Goal: Navigation & Orientation: Find specific page/section

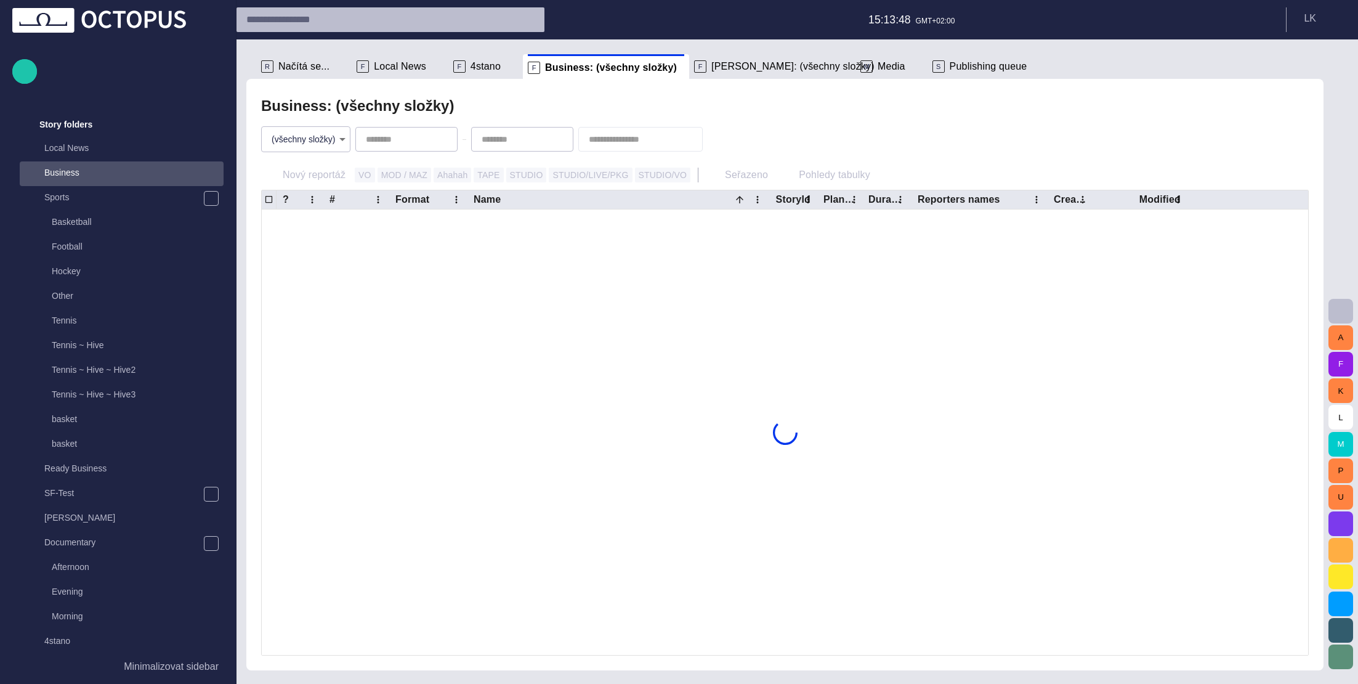
scroll to position [1035, 0]
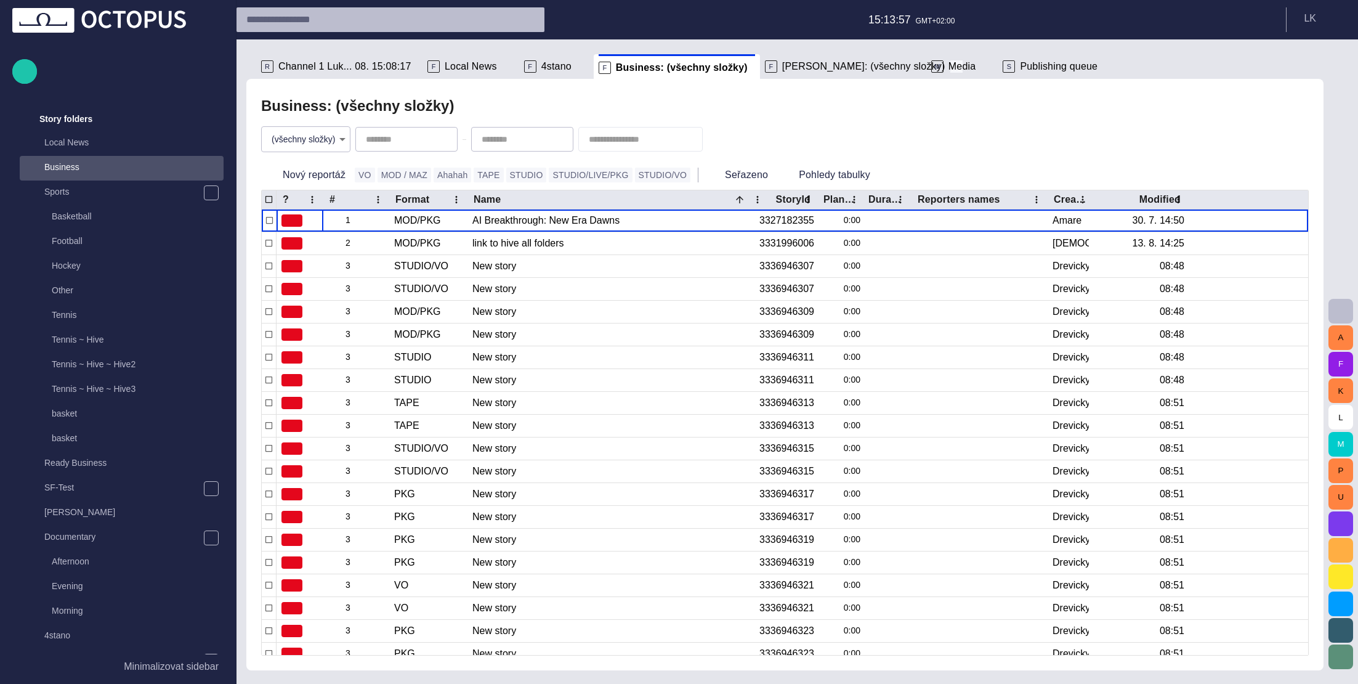
click at [951, 65] on span at bounding box center [957, 66] width 12 height 12
click at [753, 67] on span at bounding box center [759, 68] width 12 height 12
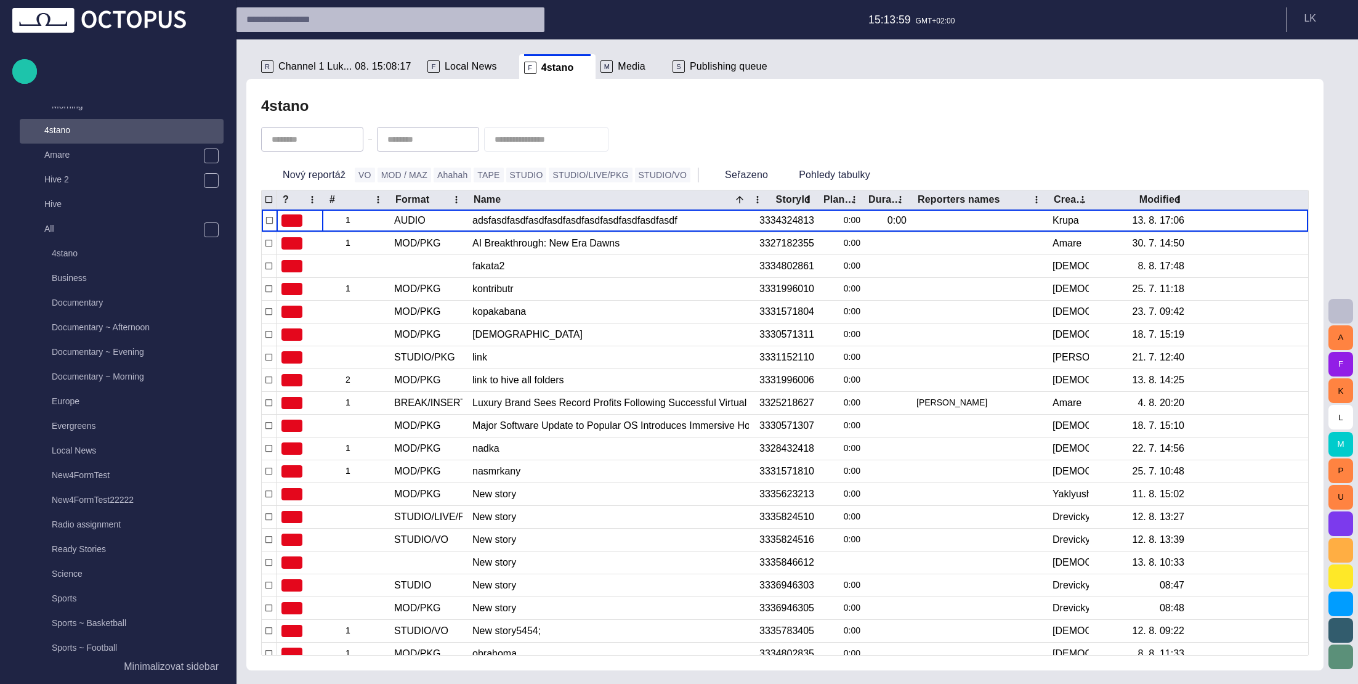
scroll to position [1553, 0]
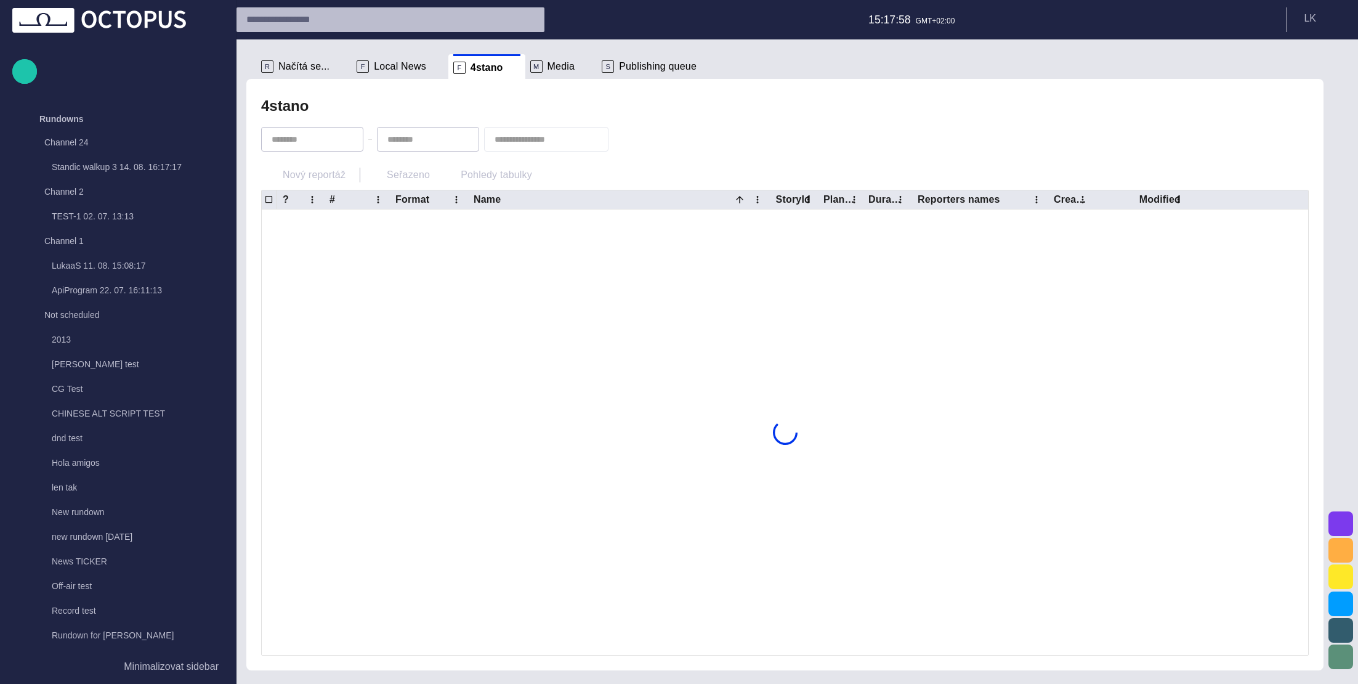
scroll to position [1035, 0]
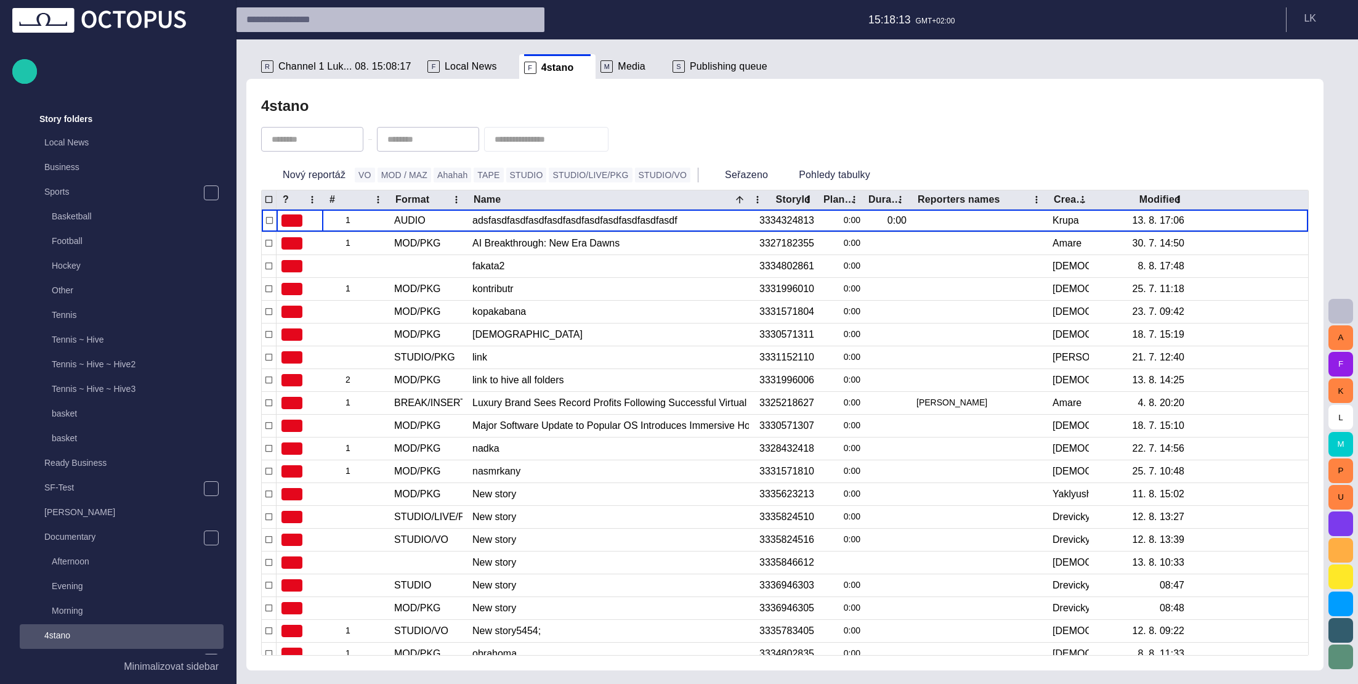
click at [830, 25] on header "15:18:13 GMT+02:00 L K" at bounding box center [798, 19] width 1122 height 39
click at [1336, 20] on span "button" at bounding box center [1336, 19] width 10 height 10
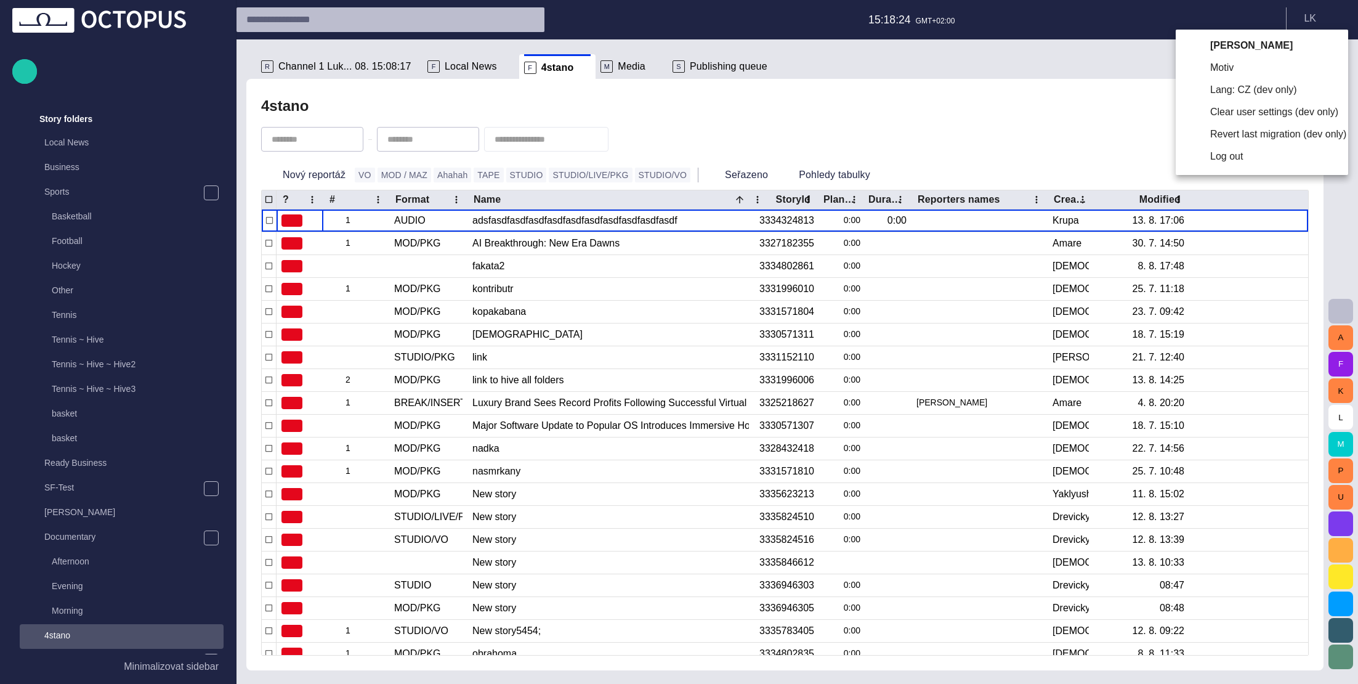
click at [1074, 25] on div at bounding box center [679, 342] width 1358 height 684
